Goal: Information Seeking & Learning: Learn about a topic

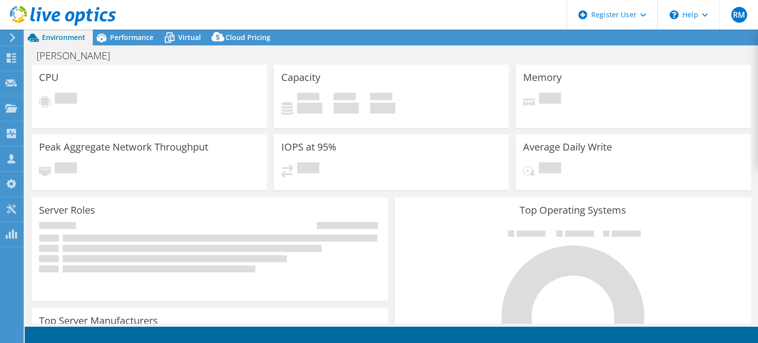
select select "USD"
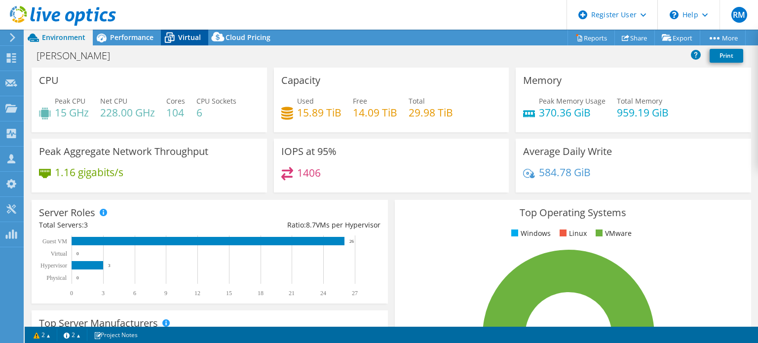
click at [196, 40] on span "Virtual" at bounding box center [189, 37] width 23 height 9
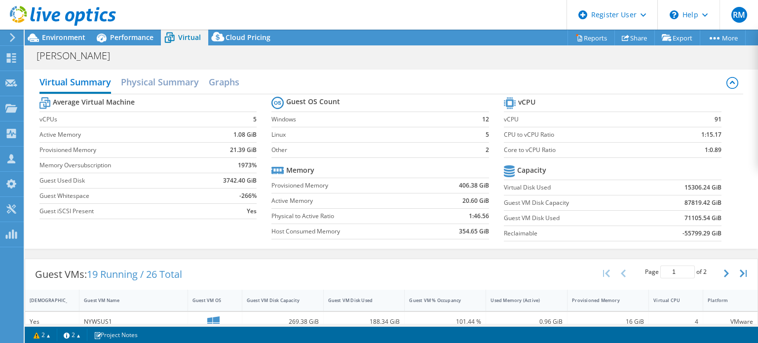
click at [421, 167] on tr "Memory" at bounding box center [381, 170] width 218 height 15
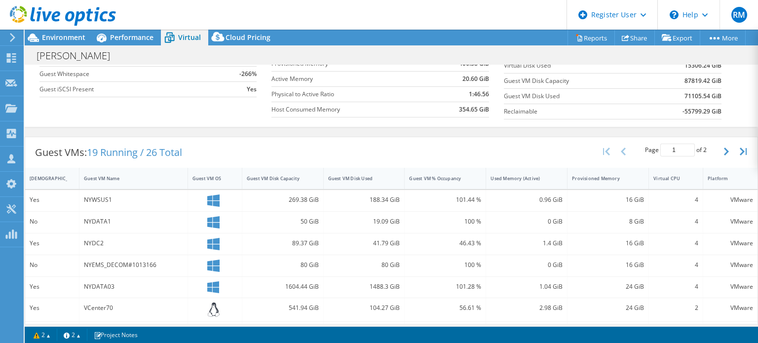
scroll to position [120, 0]
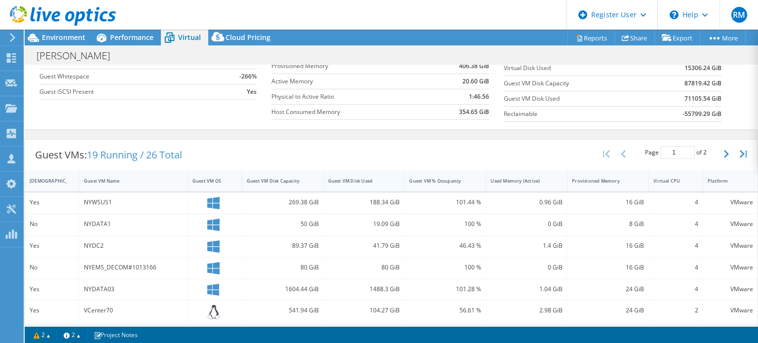
click at [382, 180] on div "Guest VM Disk Used" at bounding box center [358, 181] width 60 height 6
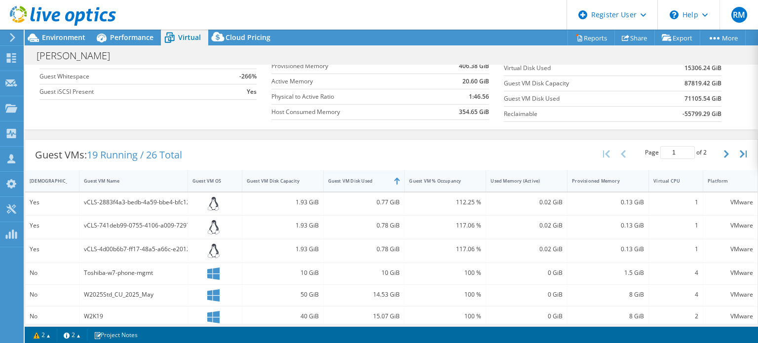
click at [382, 180] on div "Guest VM Disk Used" at bounding box center [358, 181] width 60 height 6
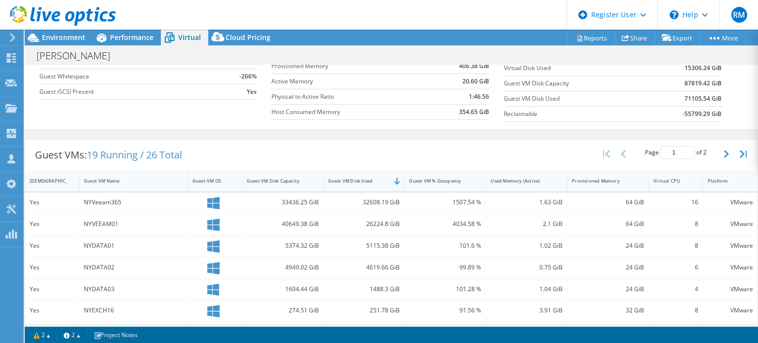
click at [374, 158] on div "Guest VMs: 19 Running / 26 Total Page 1 of 2 5 rows 10 rows 20 rows 25 rows 50 …" at bounding box center [391, 155] width 733 height 31
click at [87, 42] on div "Environment" at bounding box center [59, 38] width 68 height 16
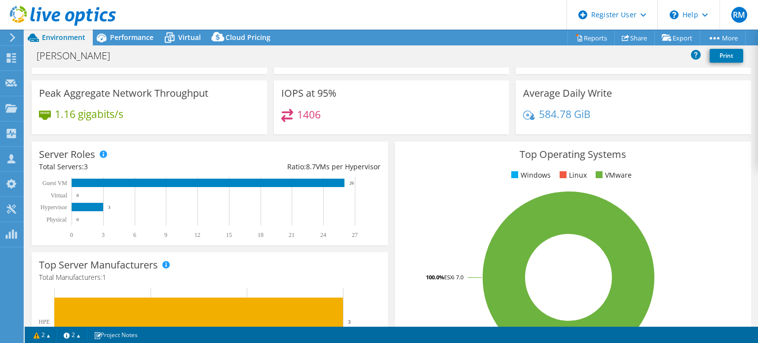
scroll to position [0, 0]
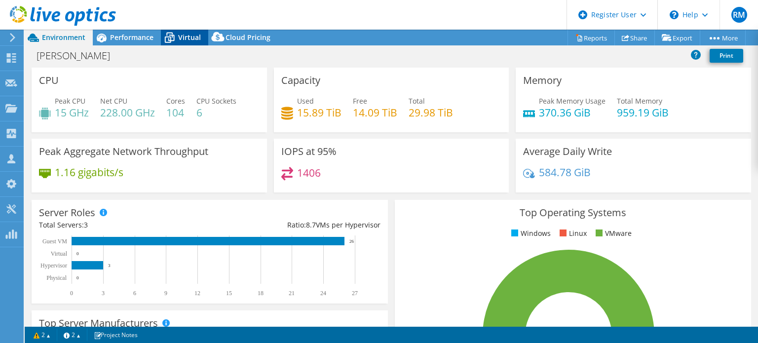
click at [191, 43] on div "Virtual" at bounding box center [184, 38] width 47 height 16
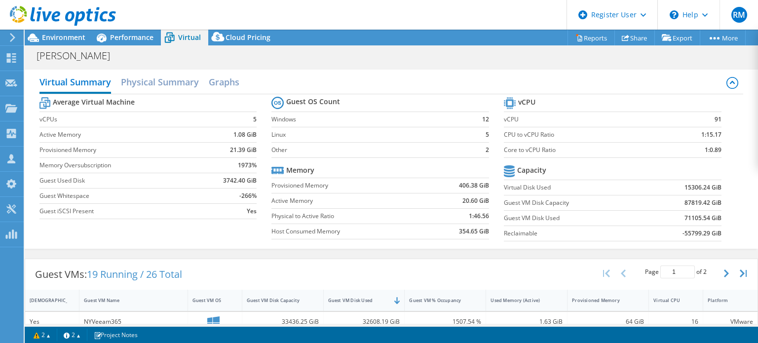
click at [377, 65] on div "Virtual Summary Physical Summary Graphs Average Virtual Machine vCPUs 5 Active …" at bounding box center [392, 159] width 734 height 189
click at [381, 205] on td "Active Memory" at bounding box center [349, 200] width 155 height 15
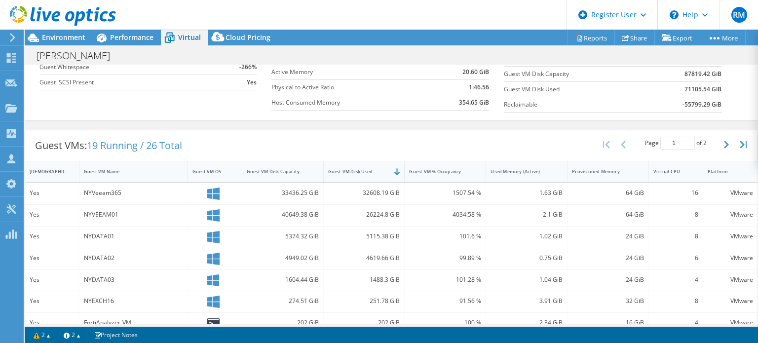
scroll to position [128, 0]
click at [467, 101] on b "354.65 GiB" at bounding box center [474, 104] width 30 height 10
click at [335, 145] on div "Guest VMs: 19 Running / 26 Total Page 1 of 2 5 rows 10 rows 20 rows 25 rows 50 …" at bounding box center [391, 146] width 733 height 31
click at [385, 135] on div "Guest VMs: 19 Running / 26 Total Page 1 of 2 5 rows 10 rows 20 rows 25 rows 50 …" at bounding box center [391, 146] width 733 height 31
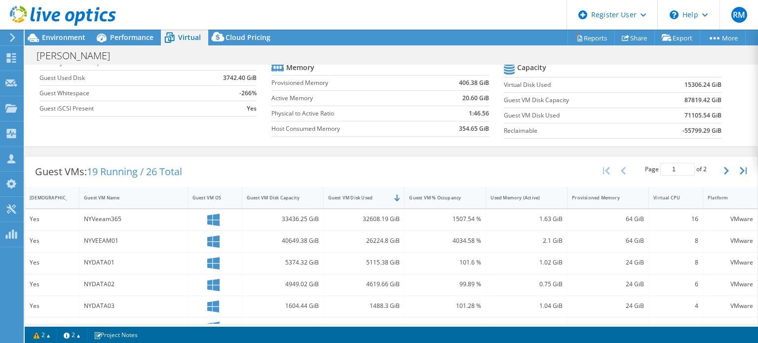
scroll to position [91, 0]
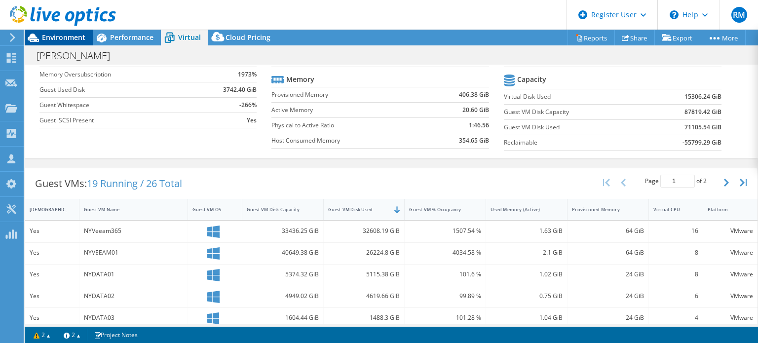
click at [69, 36] on span "Environment" at bounding box center [63, 37] width 43 height 9
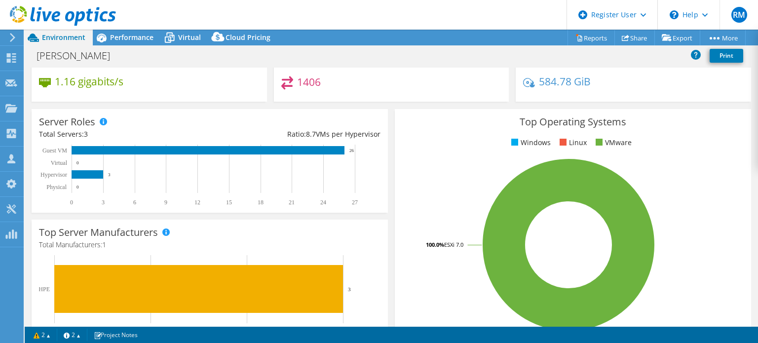
scroll to position [0, 0]
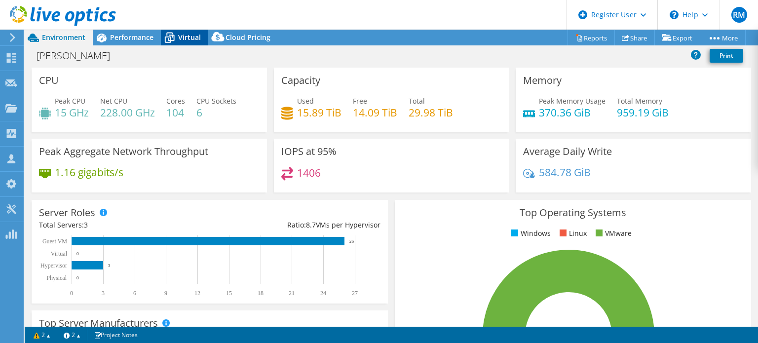
click at [188, 38] on span "Virtual" at bounding box center [189, 37] width 23 height 9
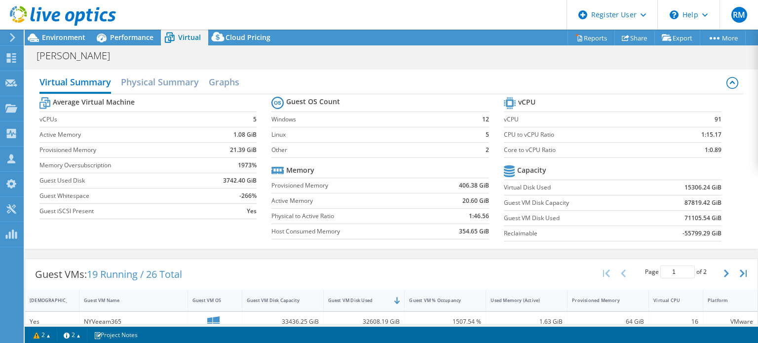
scroll to position [308, 0]
click at [426, 167] on td at bounding box center [457, 170] width 63 height 15
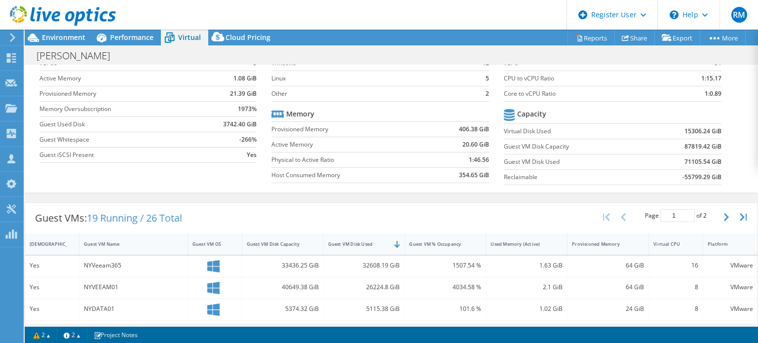
scroll to position [0, 0]
click at [247, 108] on b "1973%" at bounding box center [247, 109] width 19 height 10
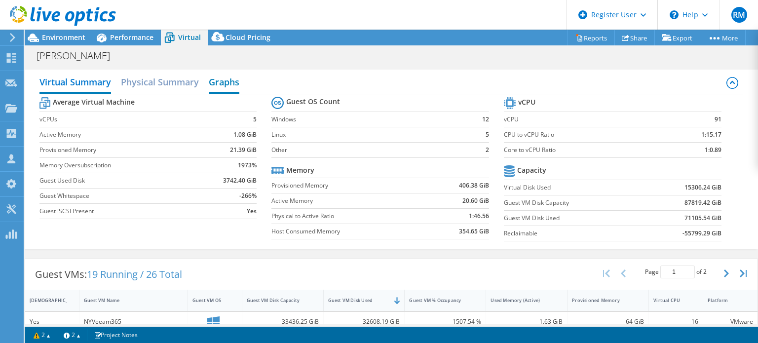
click at [220, 80] on h2 "Graphs" at bounding box center [224, 83] width 31 height 22
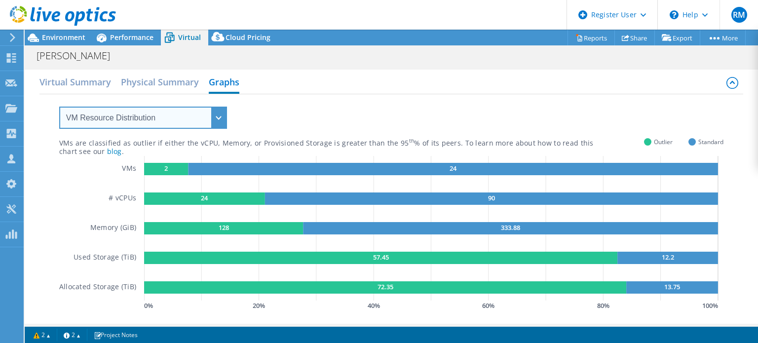
click at [206, 118] on select "VM Resource Distribution Provisioning Contrast Over Provisioning" at bounding box center [143, 118] width 168 height 22
select select "Over Provisioning"
click at [59, 107] on select "VM Resource Distribution Provisioning Contrast Over Provisioning" at bounding box center [143, 118] width 168 height 22
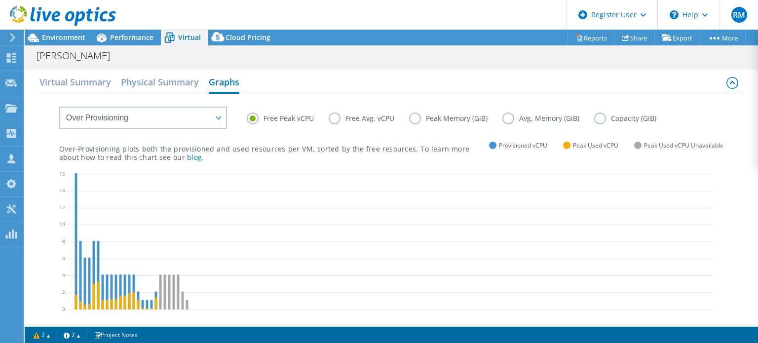
click at [598, 118] on label "Capacity (GiB)" at bounding box center [633, 119] width 77 height 12
click at [0, 0] on input "Capacity (GiB)" at bounding box center [0, 0] width 0 height 0
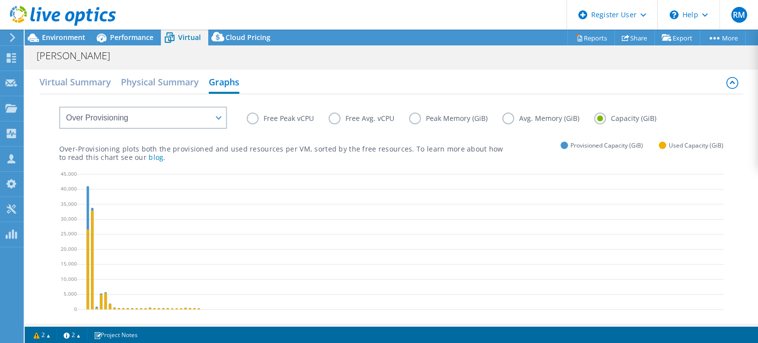
scroll to position [41, 0]
click at [261, 114] on label "Free Peak vCPU" at bounding box center [288, 119] width 82 height 12
click at [0, 0] on input "Free Peak vCPU" at bounding box center [0, 0] width 0 height 0
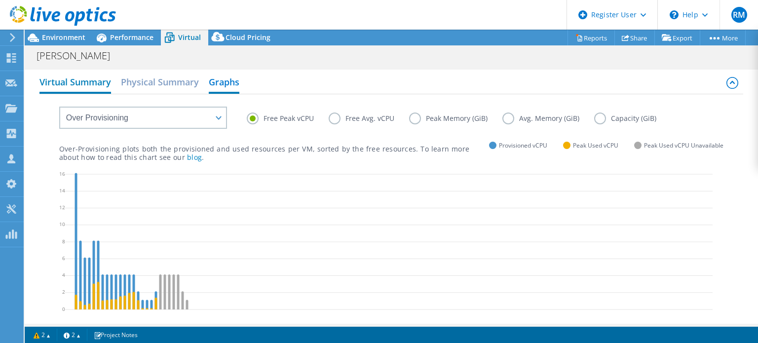
click at [108, 85] on h2 "Virtual Summary" at bounding box center [76, 83] width 72 height 22
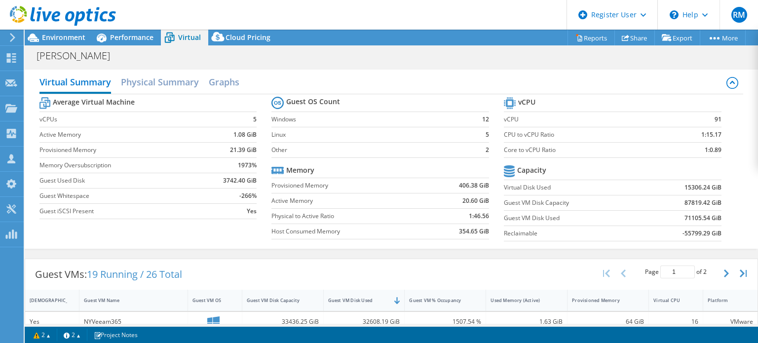
click at [465, 165] on td at bounding box center [457, 170] width 63 height 15
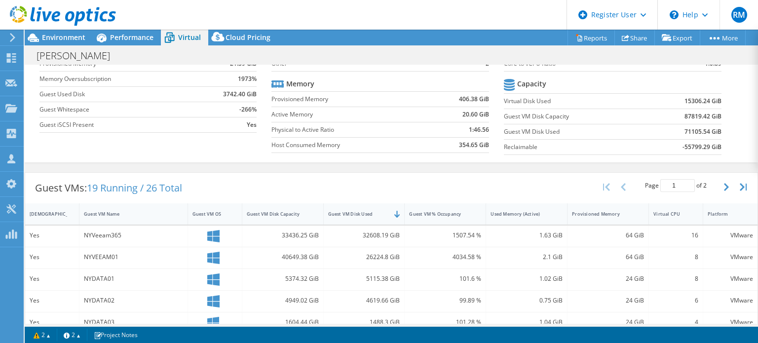
scroll to position [107, 0]
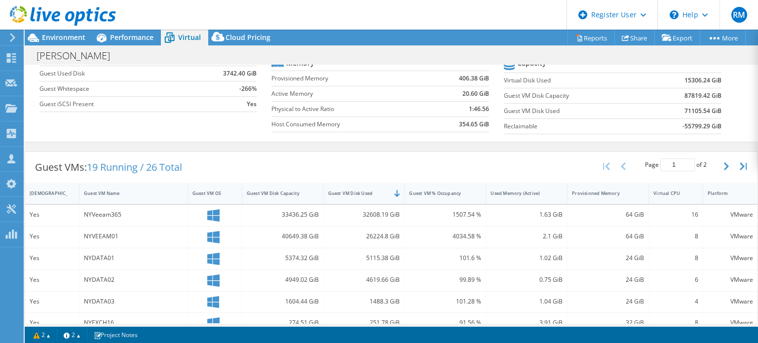
click at [446, 136] on div "Average Virtual Machine vCPUs 5 Active Memory 1.08 GiB Provisioned Memory 21.39…" at bounding box center [392, 63] width 705 height 152
click at [430, 156] on div "Guest VMs: 19 Running / 26 Total Page 1 of 2 5 rows 10 rows 20 rows 25 rows 50 …" at bounding box center [391, 167] width 733 height 31
click at [425, 157] on div "Guest VMs: 19 Running / 26 Total Page 1 of 2 5 rows 10 rows 20 rows 25 rows 50 …" at bounding box center [391, 167] width 733 height 31
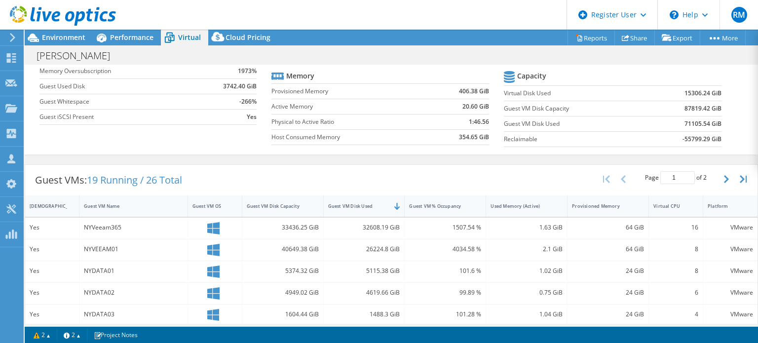
scroll to position [157, 0]
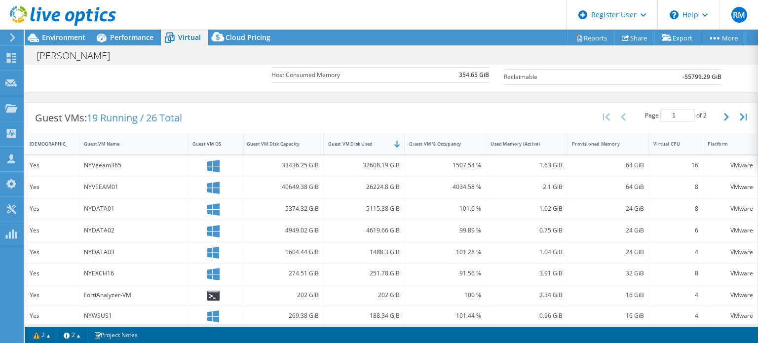
click at [374, 116] on div "Guest VMs: 19 Running / 26 Total Page 1 of 2 5 rows 10 rows 20 rows 25 rows 50 …" at bounding box center [391, 118] width 733 height 31
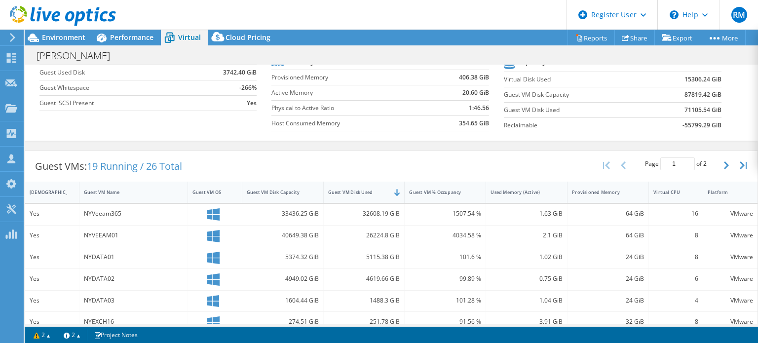
scroll to position [110, 0]
click at [121, 41] on span "Performance" at bounding box center [131, 37] width 43 height 9
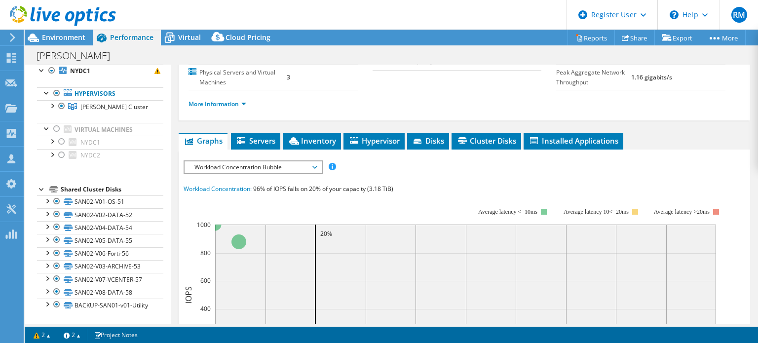
scroll to position [0, 0]
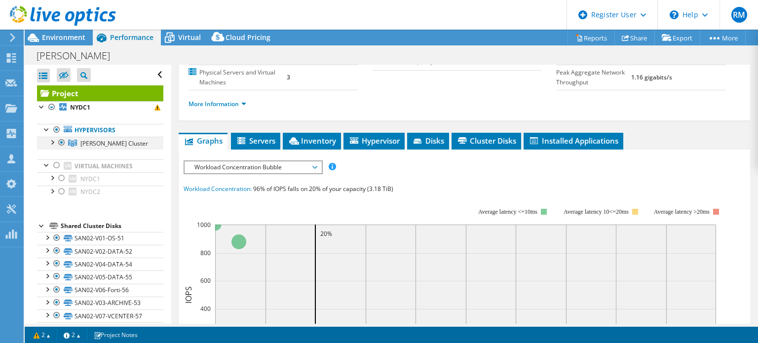
click at [53, 142] on div at bounding box center [52, 142] width 10 height 10
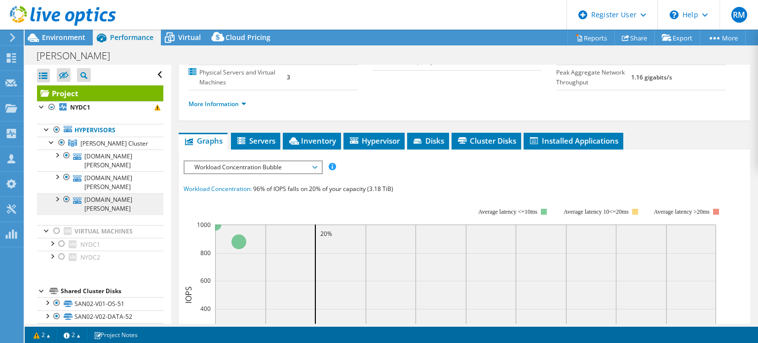
scroll to position [82, 0]
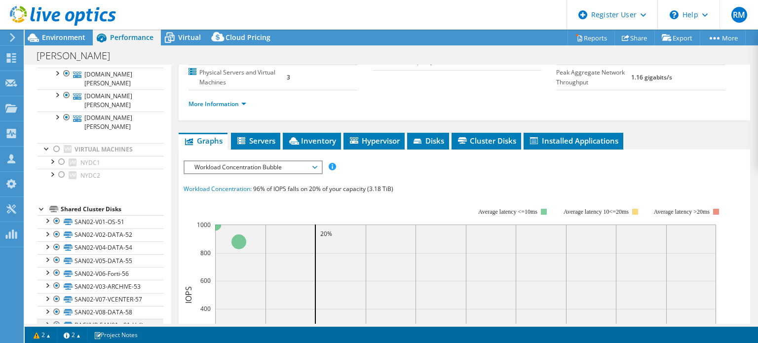
click at [55, 319] on div at bounding box center [57, 325] width 10 height 12
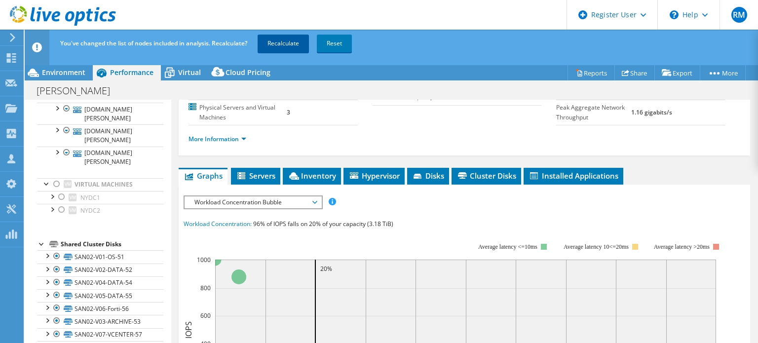
click at [279, 51] on link "Recalculate" at bounding box center [283, 44] width 51 height 18
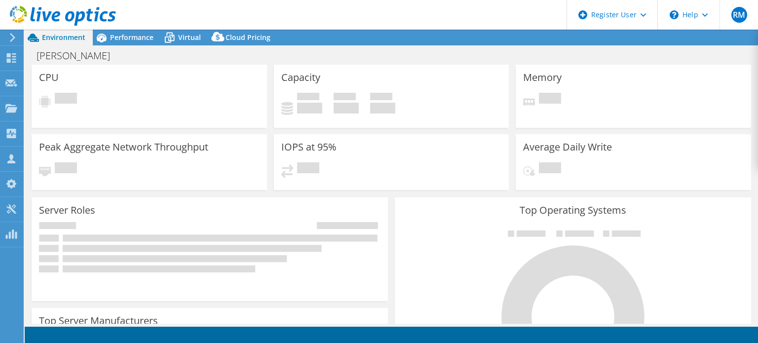
select select "USD"
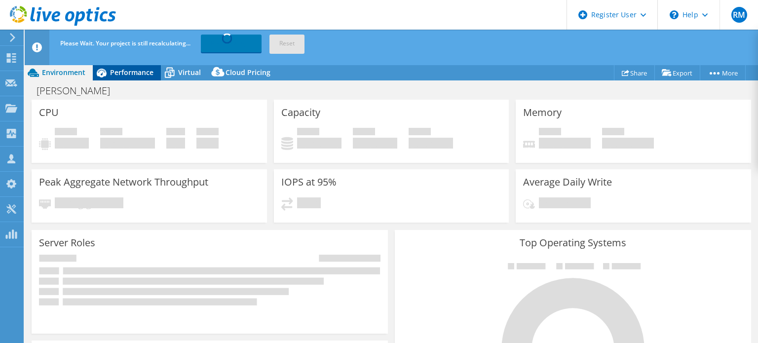
click at [143, 72] on span "Performance" at bounding box center [131, 72] width 43 height 9
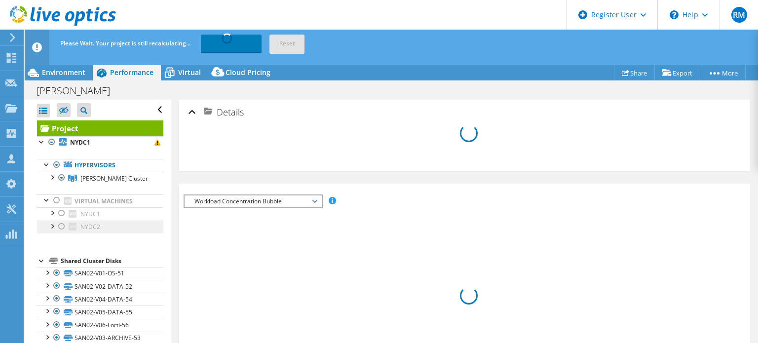
scroll to position [43, 0]
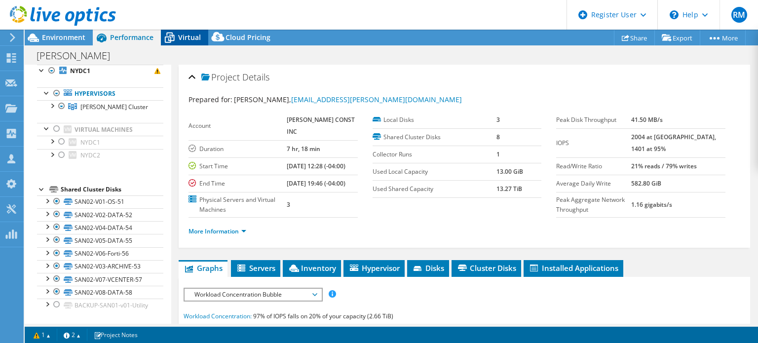
click at [175, 36] on icon at bounding box center [169, 37] width 17 height 17
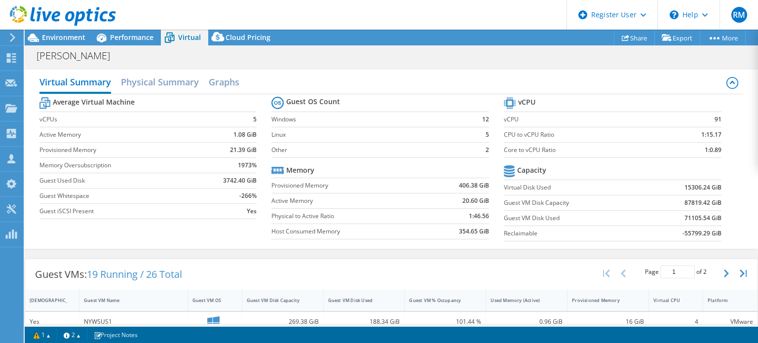
click at [275, 209] on td "Physical to Active Ratio" at bounding box center [349, 215] width 155 height 15
click at [410, 246] on div "Virtual Summary Physical Summary Graphs Average Virtual Machine vCPUs 5 Active …" at bounding box center [392, 159] width 734 height 179
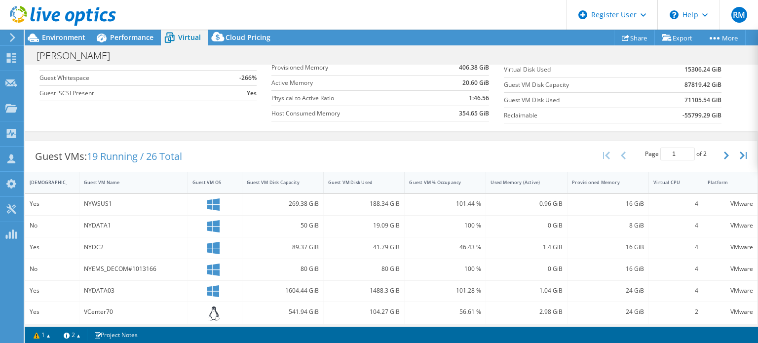
scroll to position [131, 0]
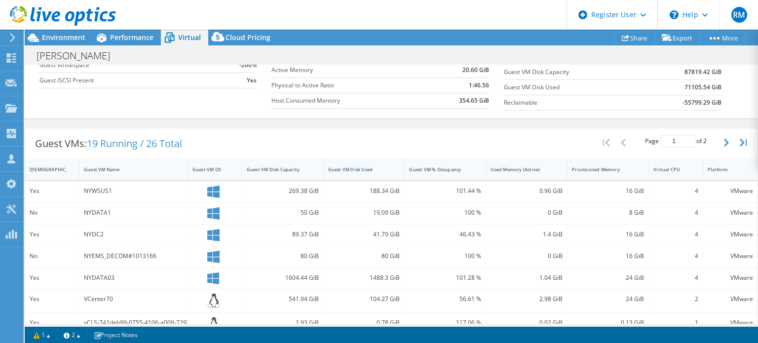
click at [359, 172] on div "Guest VM Disk Used" at bounding box center [358, 169] width 69 height 15
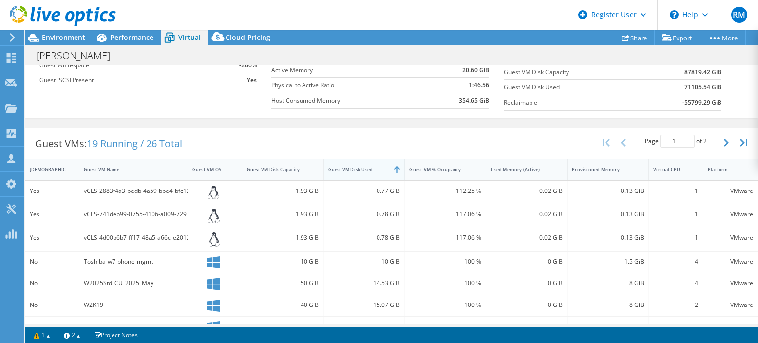
click at [359, 172] on div "Guest VM Disk Used" at bounding box center [358, 169] width 69 height 15
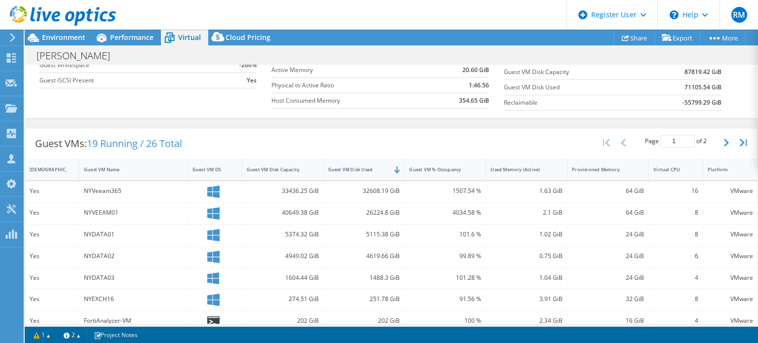
click at [353, 123] on div "Guest VMs: 19 Running / 26 Total Page 1 of 2 5 rows 10 rows 20 rows 25 rows 50 …" at bounding box center [392, 317] width 734 height 388
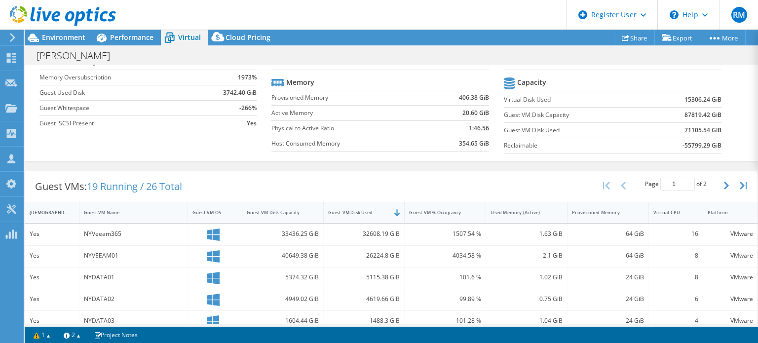
scroll to position [85, 0]
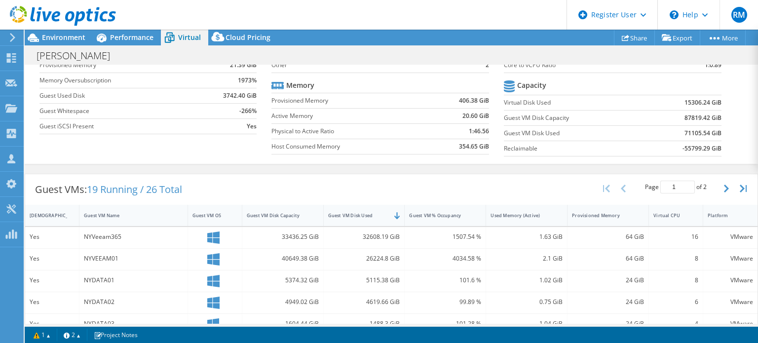
click at [76, 32] on div at bounding box center [58, 16] width 116 height 33
click at [77, 32] on div at bounding box center [58, 16] width 116 height 33
click at [79, 34] on span "Environment" at bounding box center [63, 37] width 43 height 9
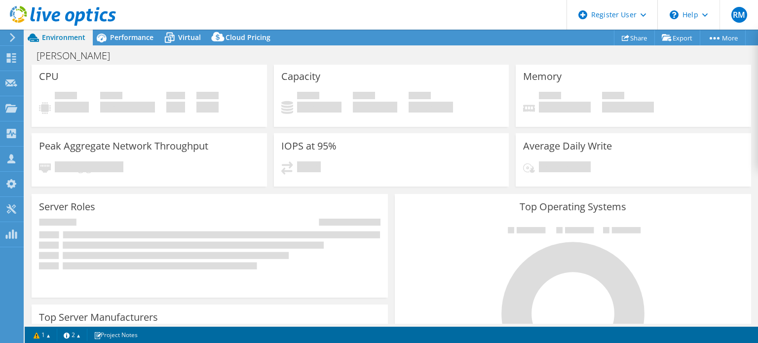
scroll to position [0, 0]
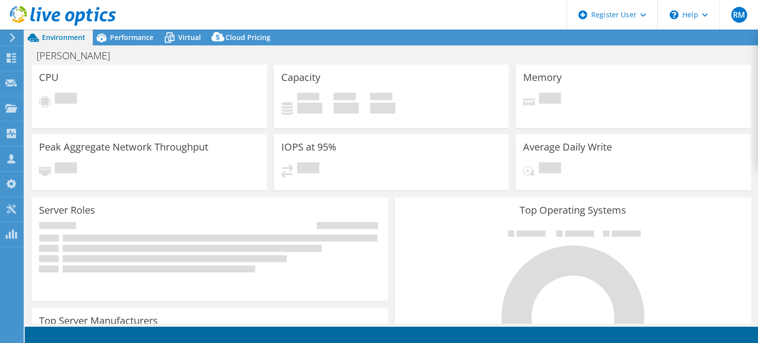
select select "USD"
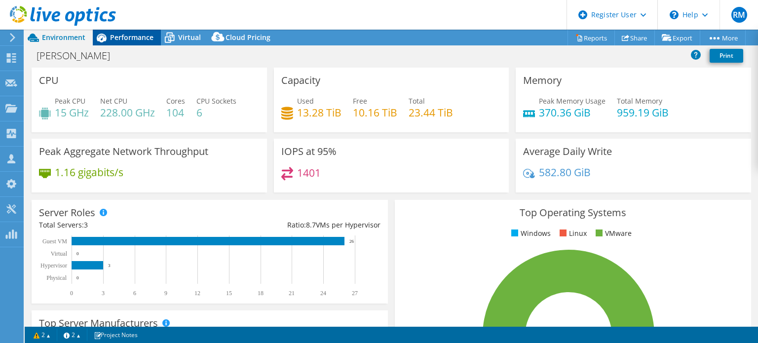
click at [144, 37] on span "Performance" at bounding box center [131, 37] width 43 height 9
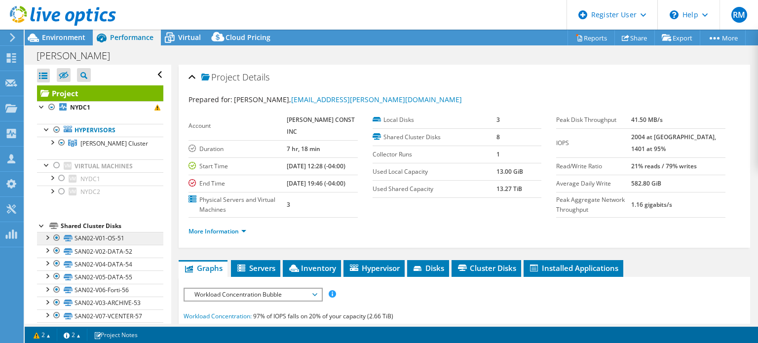
scroll to position [43, 0]
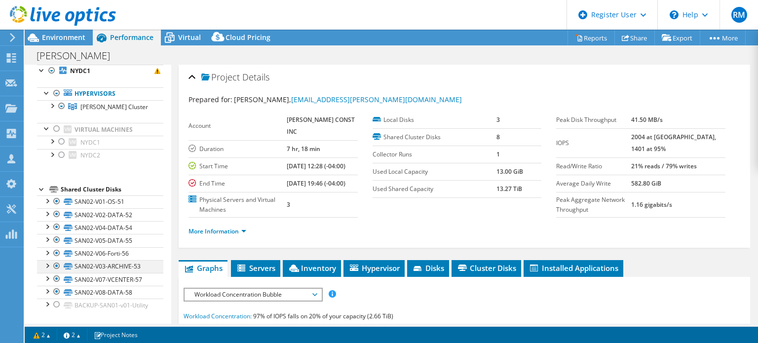
click at [56, 260] on div at bounding box center [57, 266] width 10 height 12
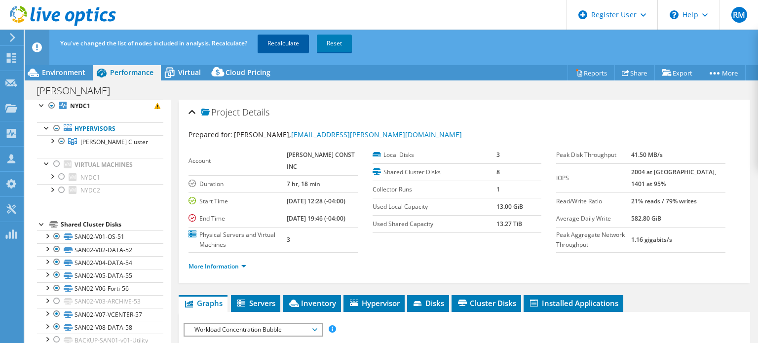
click at [283, 41] on link "Recalculate" at bounding box center [283, 44] width 51 height 18
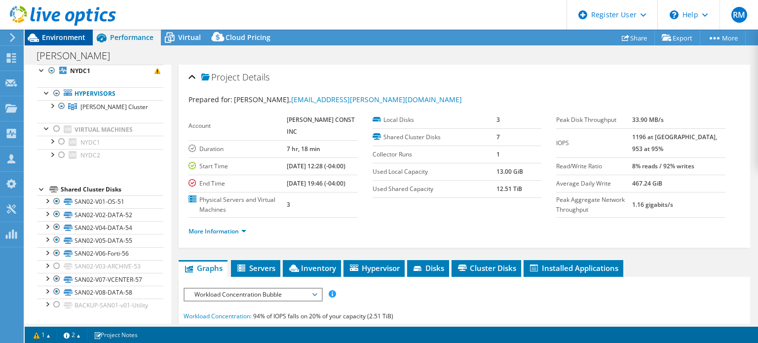
click at [71, 37] on span "Environment" at bounding box center [63, 37] width 43 height 9
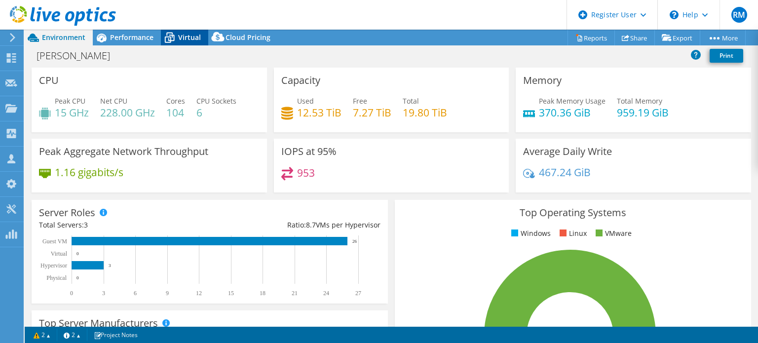
click at [190, 34] on span "Virtual" at bounding box center [189, 37] width 23 height 9
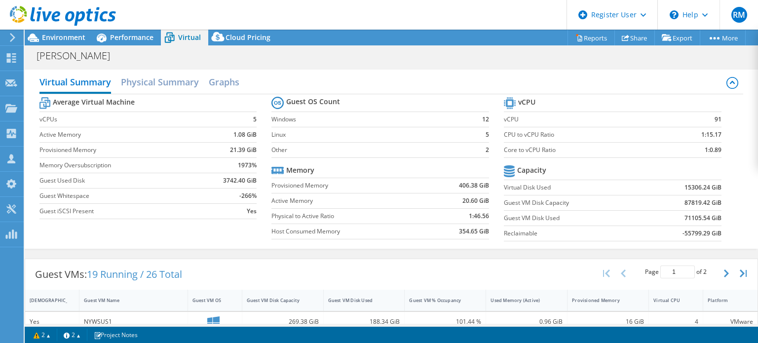
click at [359, 225] on td "Host Consumed Memory" at bounding box center [349, 231] width 155 height 15
click at [364, 247] on div "Virtual Summary Physical Summary Graphs Average Virtual Machine vCPUs 5 Active …" at bounding box center [392, 159] width 734 height 179
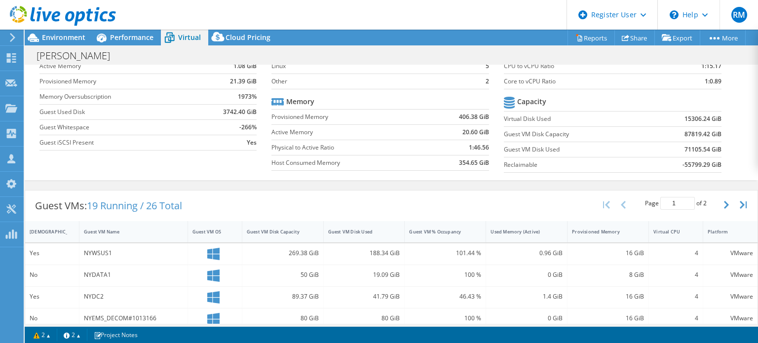
scroll to position [0, 0]
click at [296, 219] on div "Guest VMs: 19 Running / 26 Total Page 1 of 2 5 rows 10 rows 20 rows 25 rows 50 …" at bounding box center [391, 206] width 733 height 31
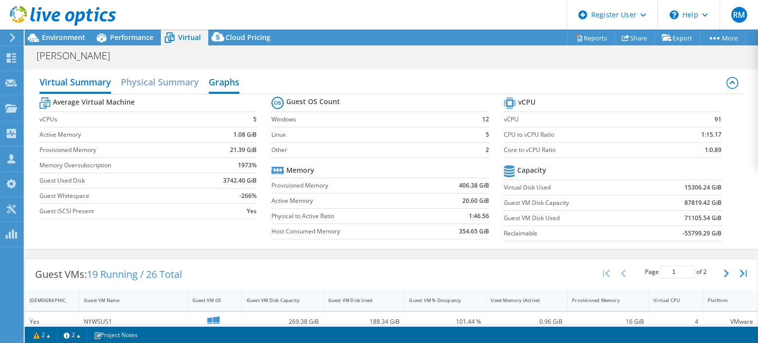
click at [230, 86] on h2 "Graphs" at bounding box center [224, 83] width 31 height 22
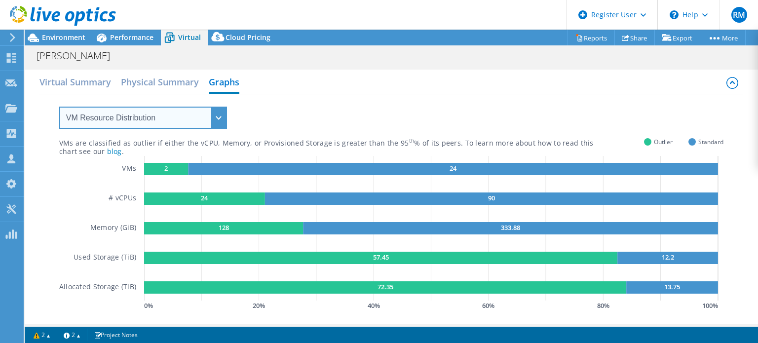
click at [192, 124] on select "VM Resource Distribution Provisioning Contrast Over Provisioning" at bounding box center [143, 118] width 168 height 22
select select "Over Provisioning"
click at [59, 107] on select "VM Resource Distribution Provisioning Contrast Over Provisioning" at bounding box center [143, 118] width 168 height 22
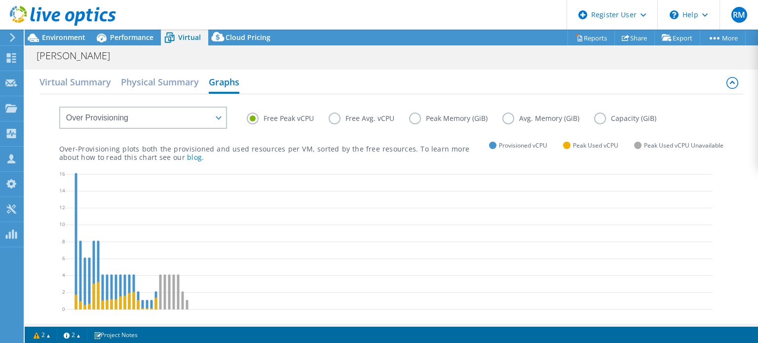
click at [595, 117] on label "Capacity (GiB)" at bounding box center [633, 119] width 77 height 12
click at [0, 0] on input "Capacity (GiB)" at bounding box center [0, 0] width 0 height 0
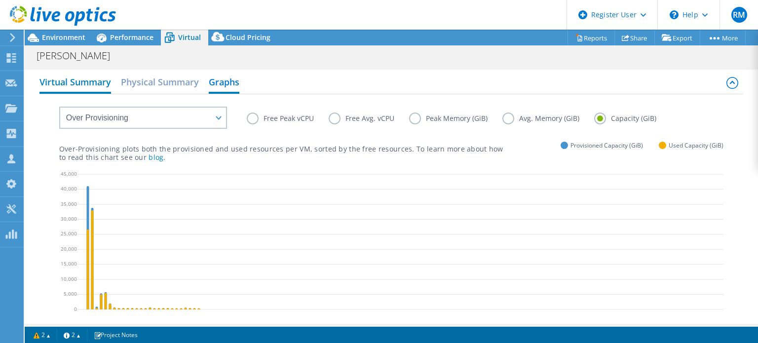
click at [87, 86] on h2 "Virtual Summary" at bounding box center [76, 83] width 72 height 22
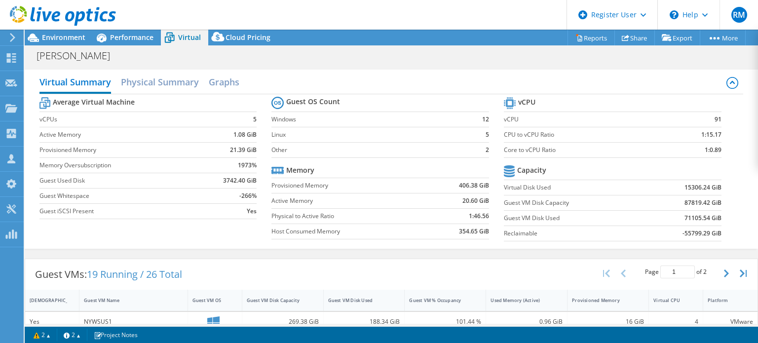
click at [249, 124] on td "5" at bounding box center [228, 119] width 57 height 15
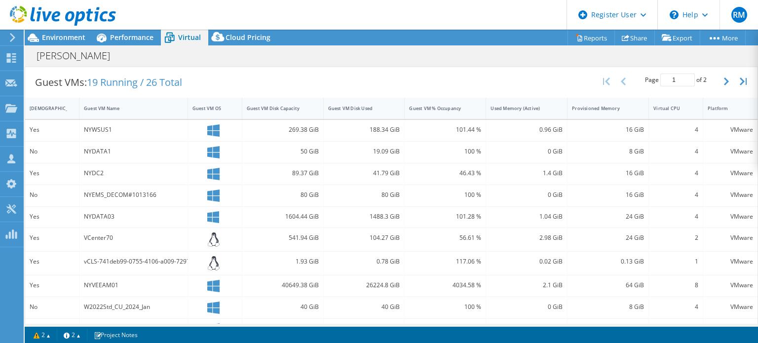
scroll to position [191, 0]
click at [152, 41] on span "Performance" at bounding box center [131, 37] width 43 height 9
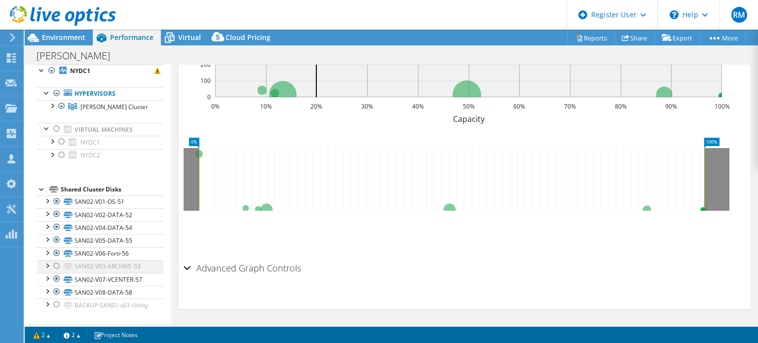
click at [57, 260] on div at bounding box center [57, 266] width 10 height 12
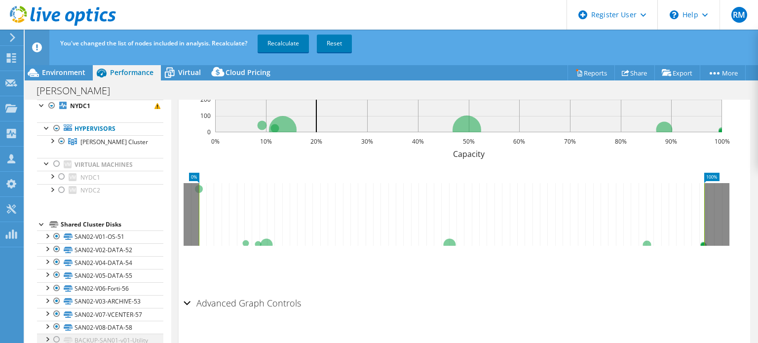
click at [57, 334] on div at bounding box center [57, 340] width 10 height 12
click at [283, 39] on link "Recalculate" at bounding box center [283, 44] width 51 height 18
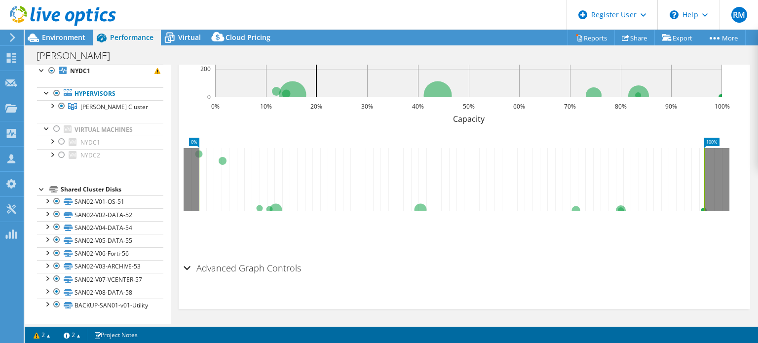
drag, startPoint x: 390, startPoint y: 15, endPoint x: 341, endPoint y: 15, distance: 48.4
drag, startPoint x: 341, startPoint y: 15, endPoint x: 287, endPoint y: 13, distance: 53.9
click at [287, 13] on header "RM Dell User [PERSON_NAME] [PERSON_NAME][EMAIL_ADDRESS][PERSON_NAME][DOMAIN_NAM…" at bounding box center [379, 15] width 758 height 30
